Goal: Transaction & Acquisition: Purchase product/service

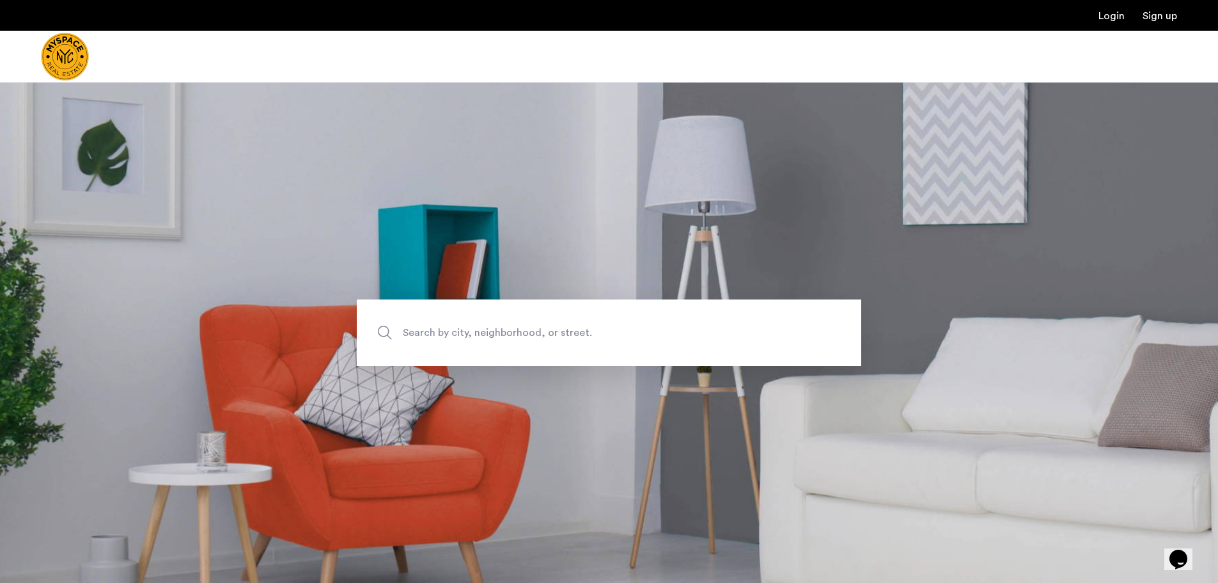
click at [448, 327] on span "Search by city, neighborhood, or street." at bounding box center [579, 332] width 353 height 17
click at [448, 327] on input "Search by city, neighborhood, or street." at bounding box center [609, 332] width 505 height 67
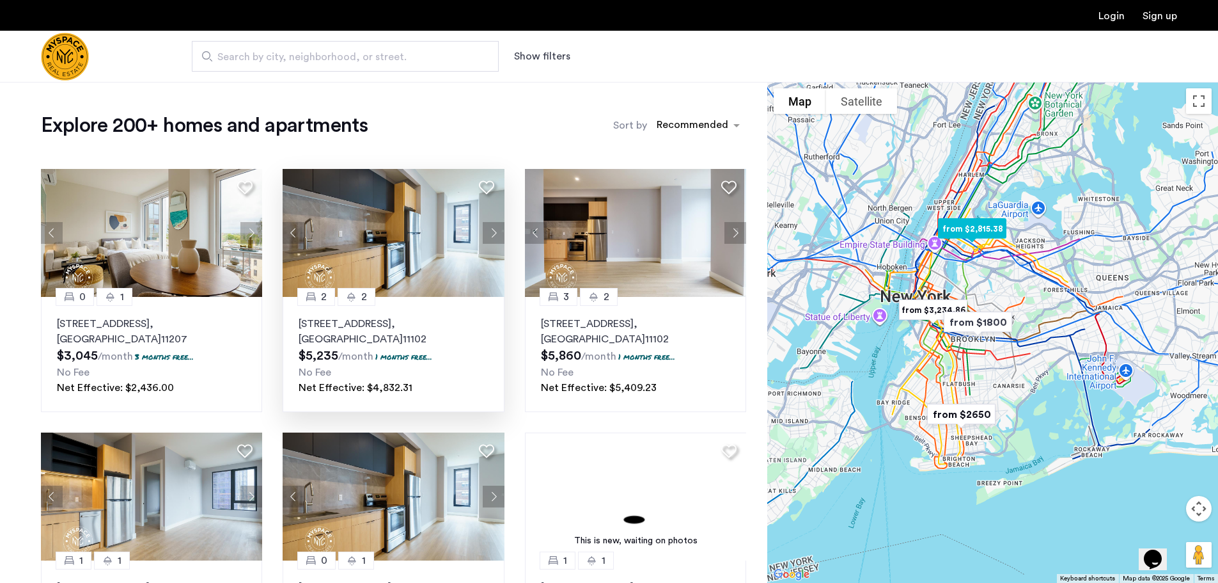
click at [416, 254] on img at bounding box center [394, 233] width 222 height 128
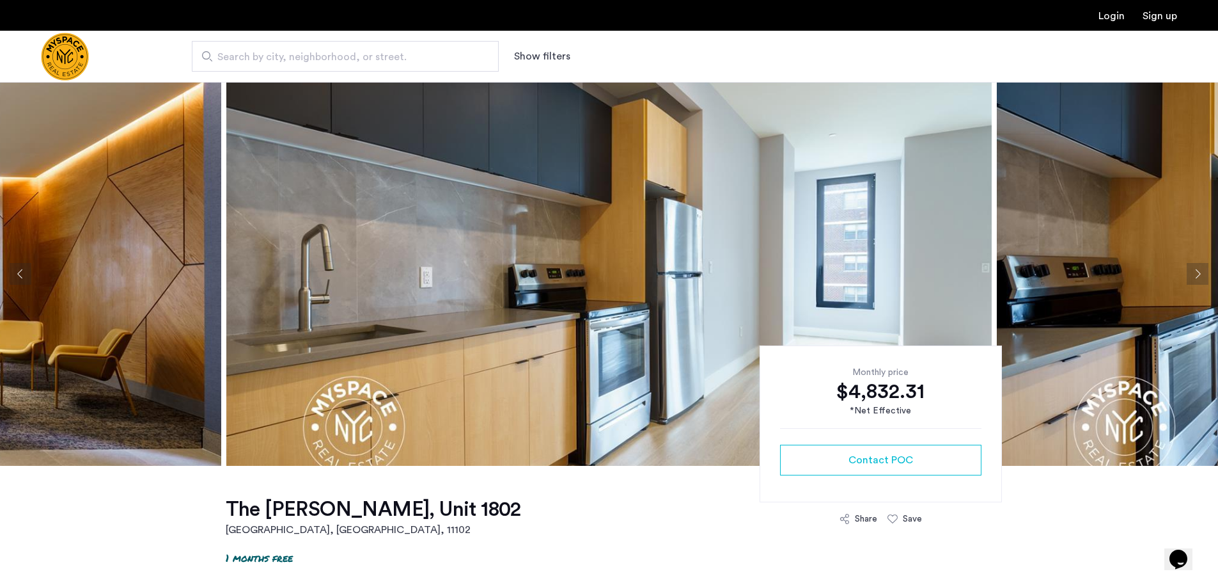
click at [1202, 276] on button "Next apartment" at bounding box center [1198, 274] width 22 height 22
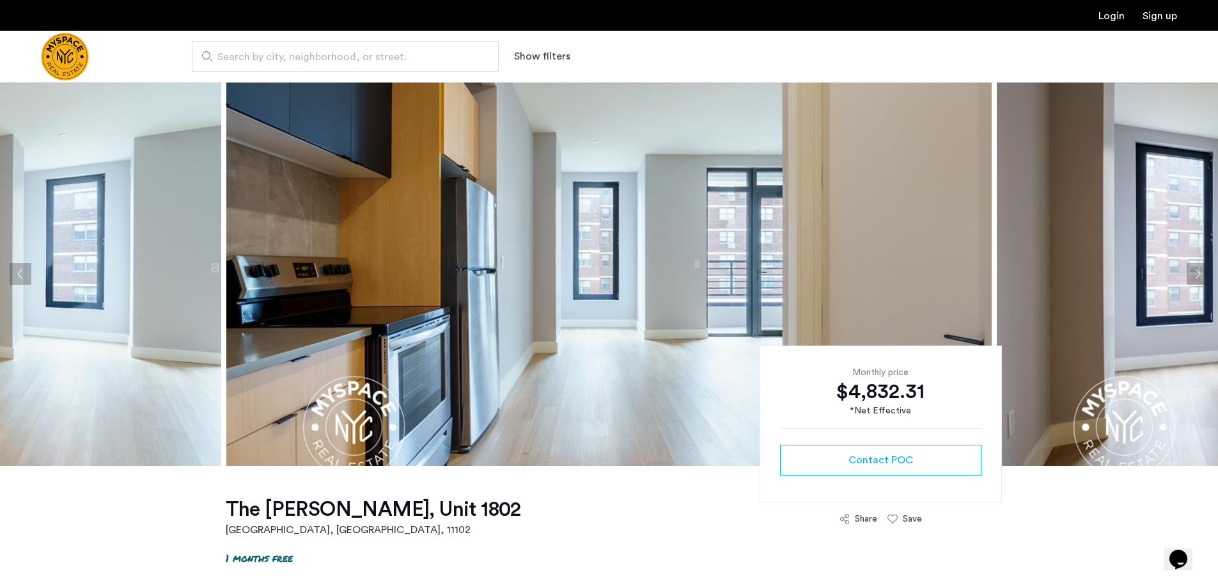
click at [1202, 276] on button "Next apartment" at bounding box center [1198, 274] width 22 height 22
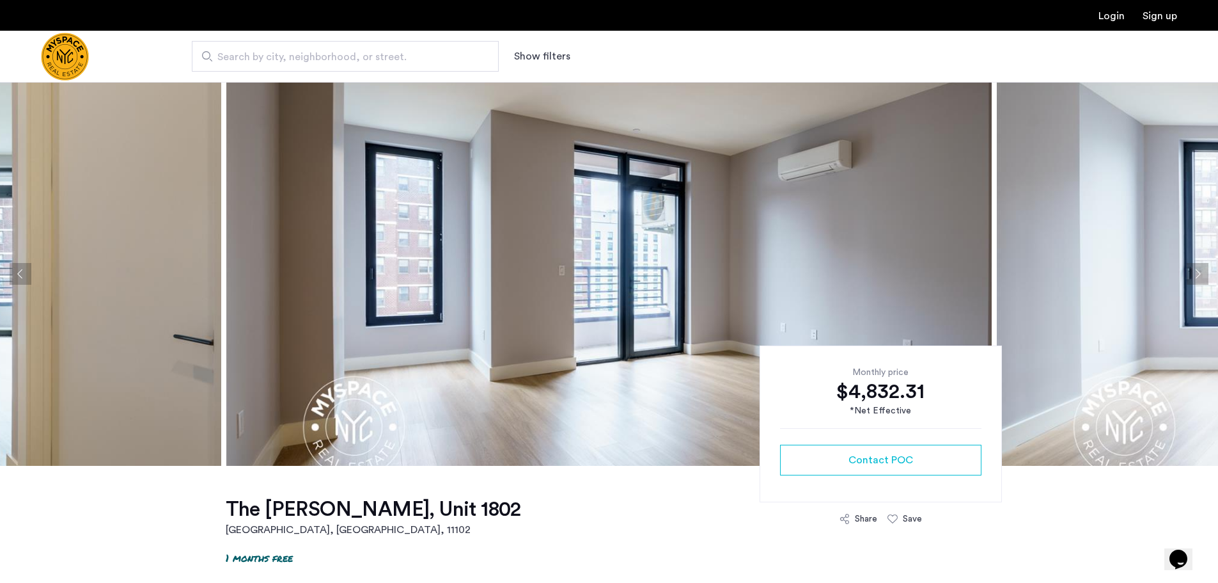
click at [1202, 276] on button "Next apartment" at bounding box center [1198, 274] width 22 height 22
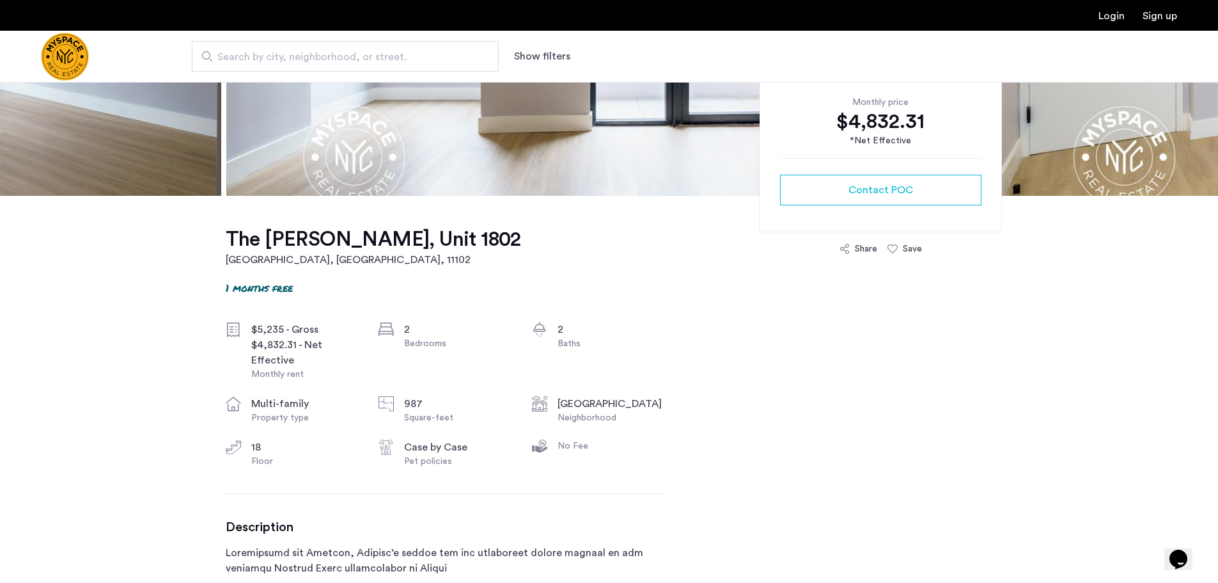
scroll to position [299, 0]
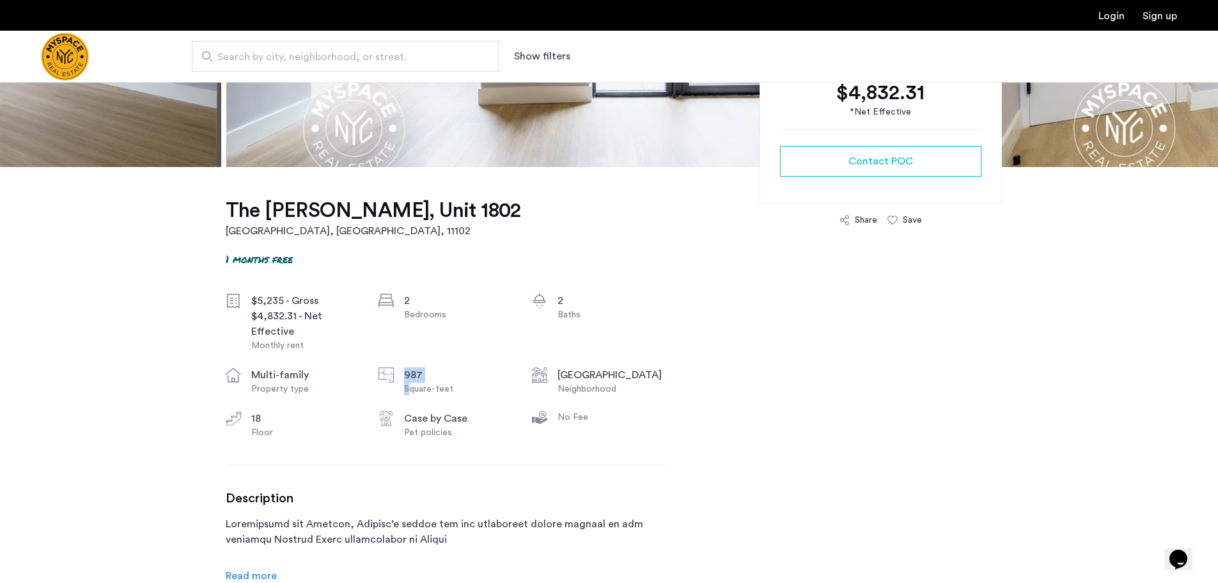
drag, startPoint x: 368, startPoint y: 374, endPoint x: 411, endPoint y: 382, distance: 43.0
click at [411, 382] on div "$5,235 - Gross $4,832.31 - Net Effective Monthly rent 2 Bedrooms 2 Baths multi-…" at bounding box center [445, 366] width 439 height 146
click at [424, 382] on div "Square-feet" at bounding box center [457, 388] width 107 height 13
drag, startPoint x: 252, startPoint y: 417, endPoint x: 266, endPoint y: 416, distance: 14.1
click at [266, 416] on div "18" at bounding box center [304, 418] width 107 height 15
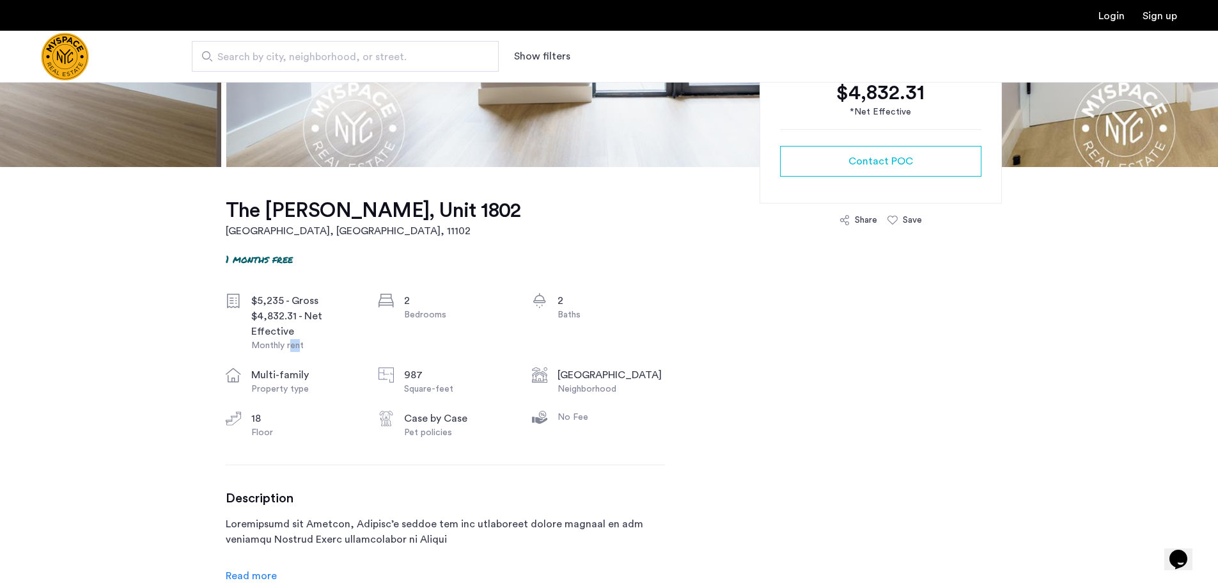
drag, startPoint x: 300, startPoint y: 344, endPoint x: 290, endPoint y: 347, distance: 9.9
click at [290, 347] on div "Monthly rent" at bounding box center [304, 345] width 107 height 13
click at [537, 320] on div "2 Baths" at bounding box center [598, 322] width 133 height 59
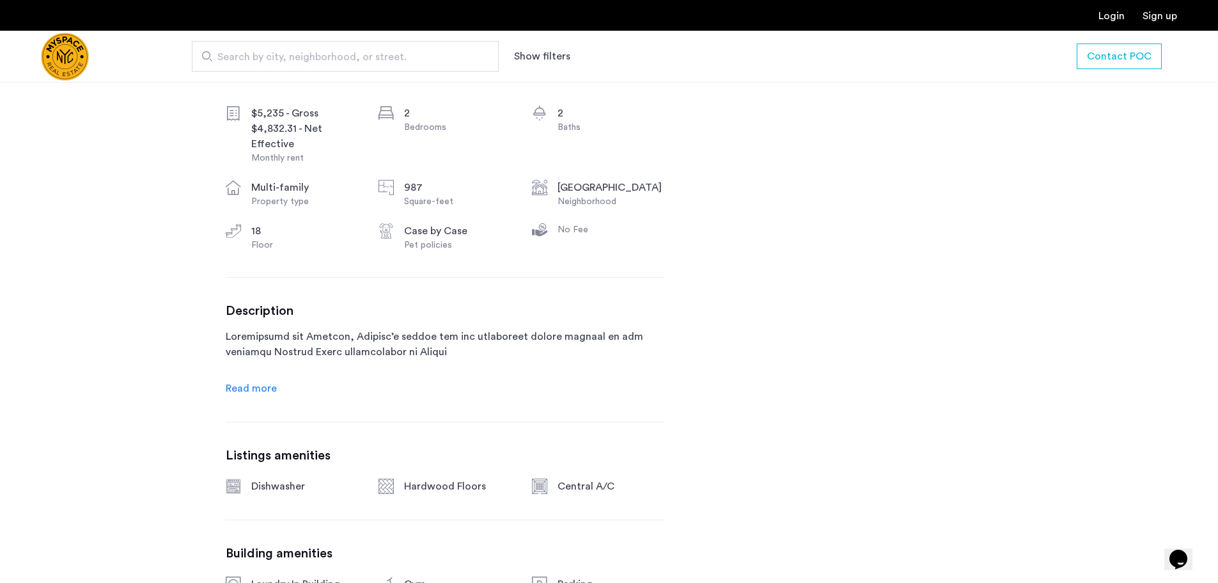
scroll to position [597, 0]
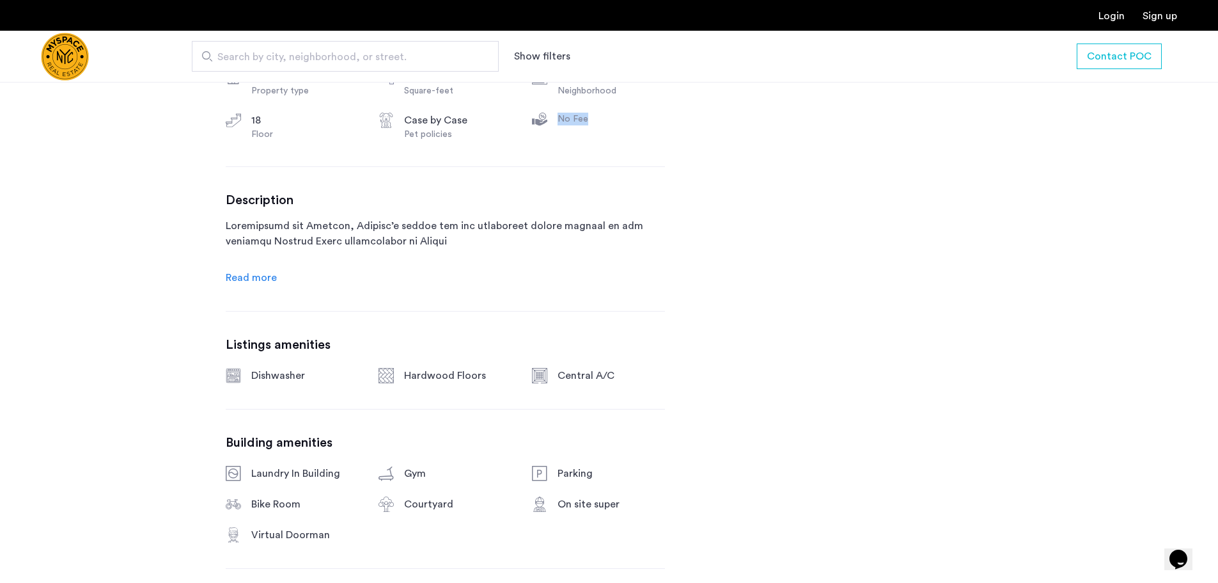
drag, startPoint x: 558, startPoint y: 118, endPoint x: 560, endPoint y: 110, distance: 8.7
click at [560, 110] on div "$5,235 - Gross $4,832.31 - Net Effective Monthly rent 2 Bedrooms 2 Baths multi-…" at bounding box center [445, 68] width 439 height 146
click at [263, 272] on span "Read more" at bounding box center [251, 277] width 51 height 10
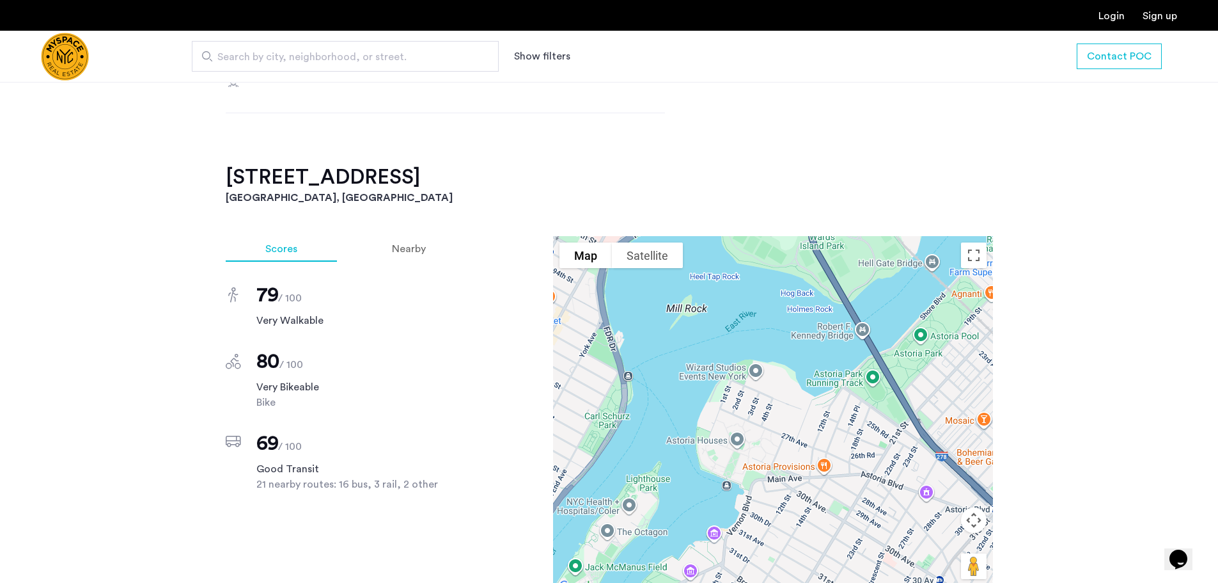
scroll to position [1940, 0]
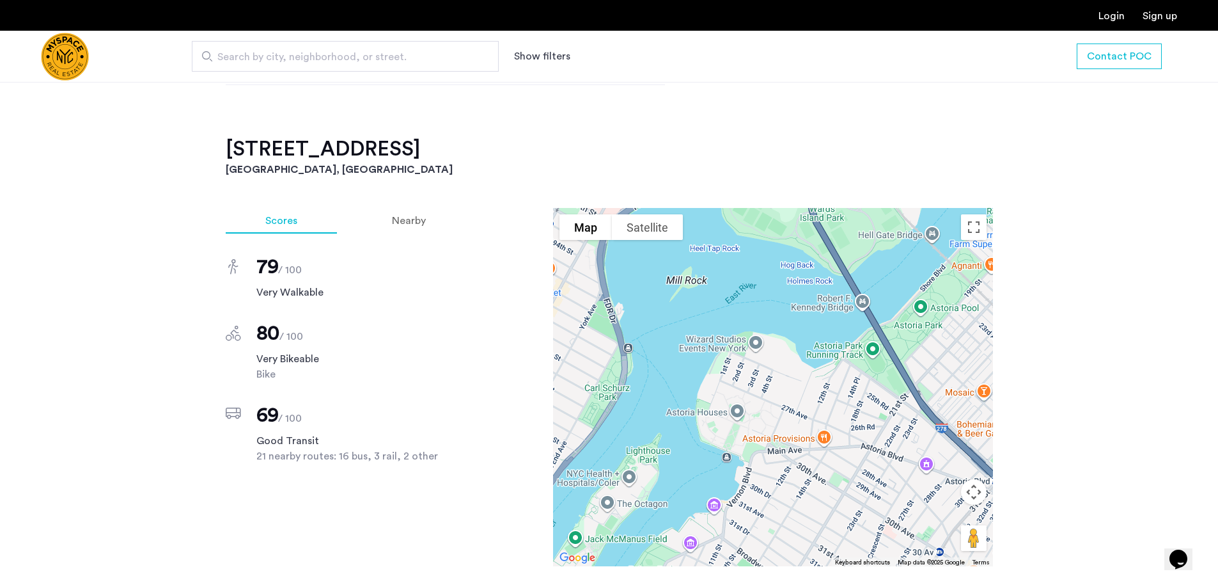
drag, startPoint x: 249, startPoint y: 256, endPoint x: 312, endPoint y: 259, distance: 62.8
click at [312, 259] on div "79 / 100 Very Walkable" at bounding box center [346, 277] width 240 height 46
click at [253, 327] on div "80 / 100 Very Bikeable Bike" at bounding box center [346, 350] width 240 height 61
click at [419, 212] on div "Nearby" at bounding box center [408, 221] width 113 height 26
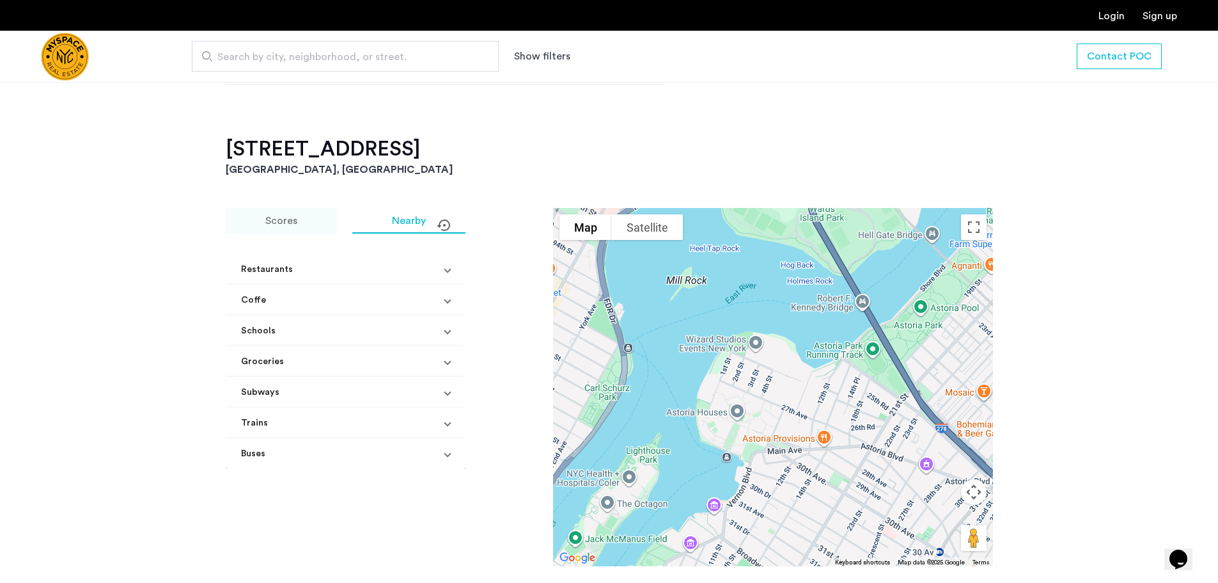
click at [272, 216] on span "Scores" at bounding box center [281, 221] width 32 height 10
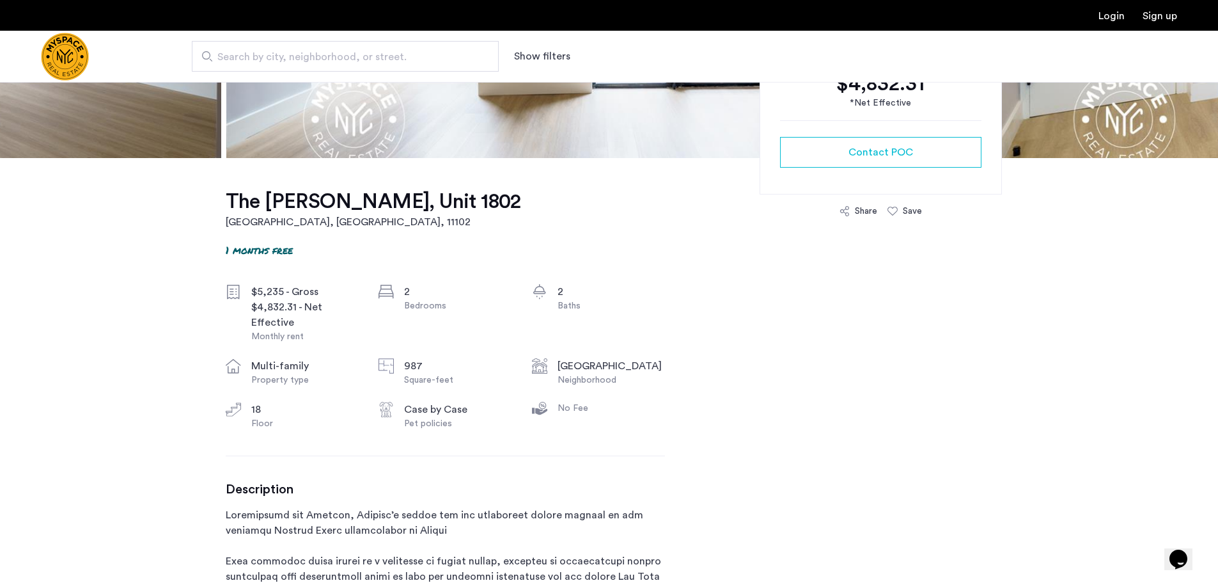
scroll to position [299, 0]
